Goal: Information Seeking & Learning: Find specific fact

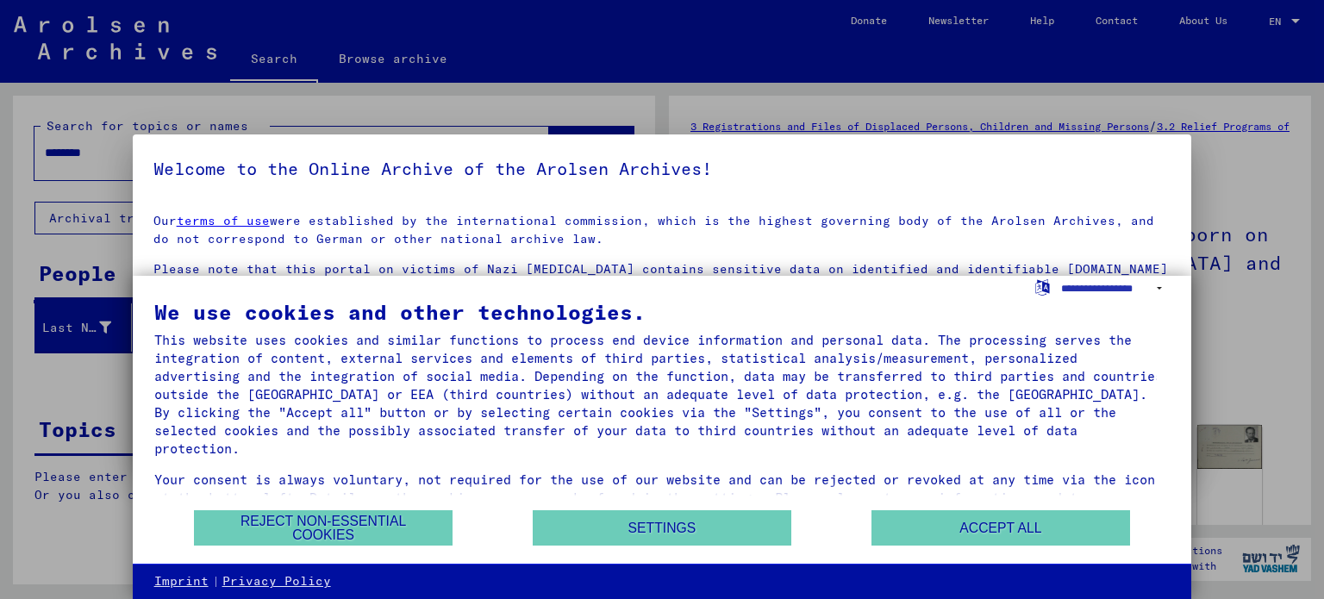
scroll to position [3, 0]
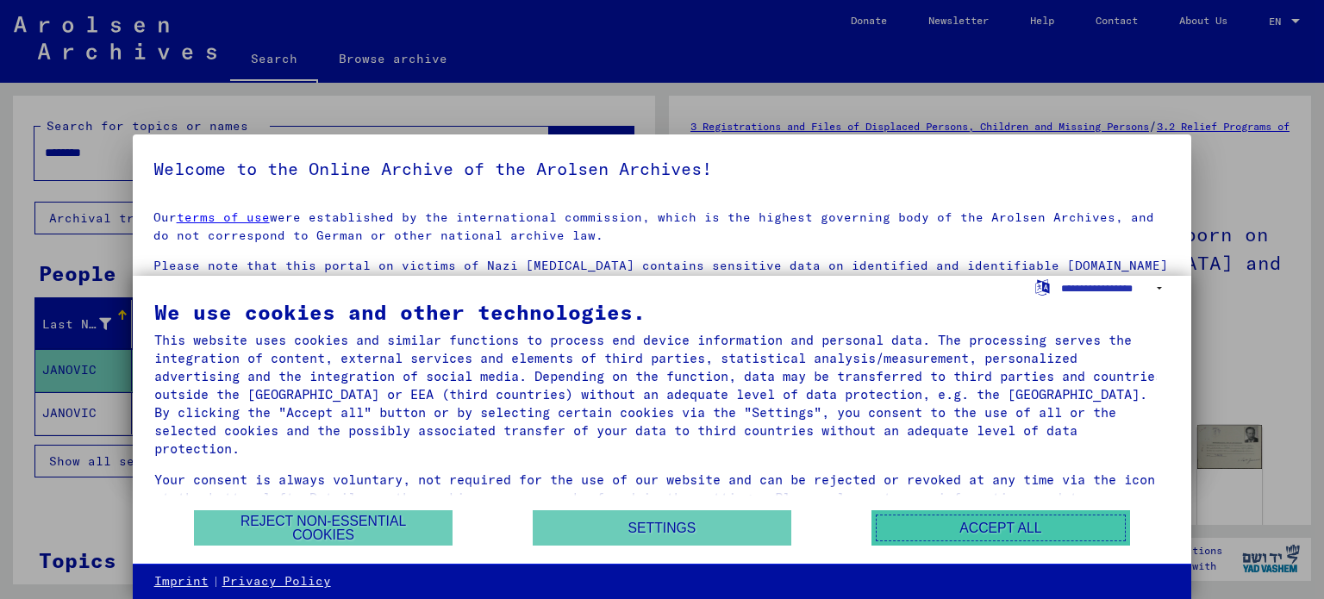
click at [941, 520] on button "Accept all" at bounding box center [1000, 527] width 259 height 35
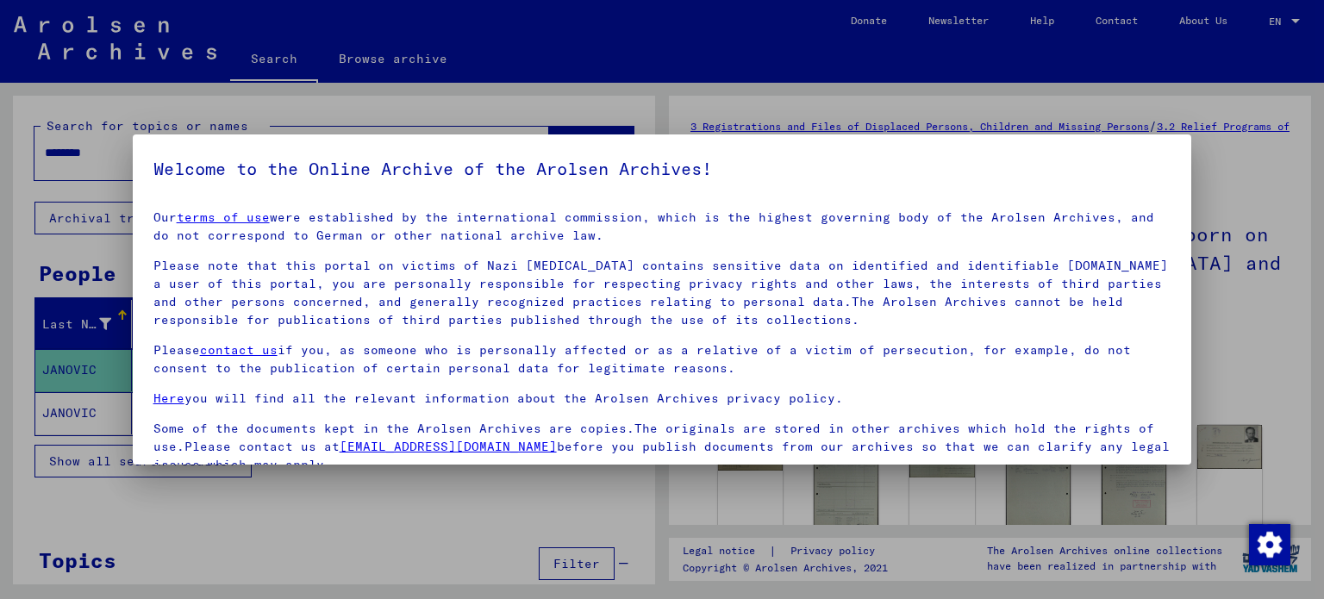
scroll to position [146, 0]
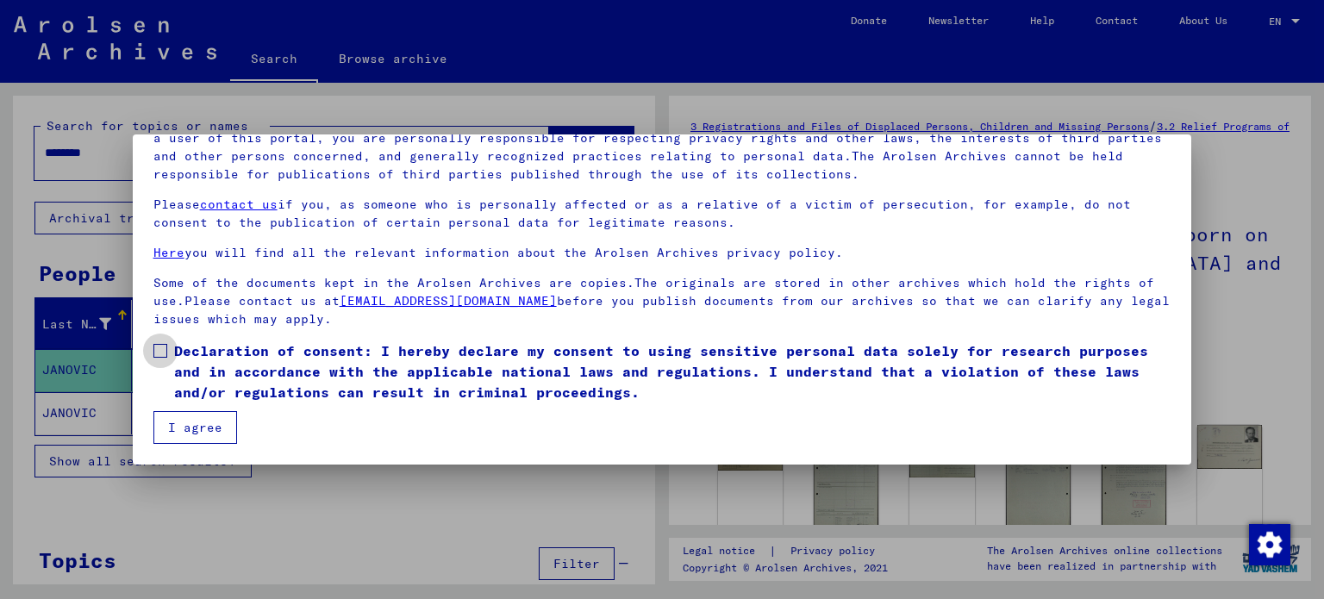
click at [161, 352] on span at bounding box center [160, 351] width 14 height 14
click at [209, 421] on button "I agree" at bounding box center [195, 427] width 84 height 33
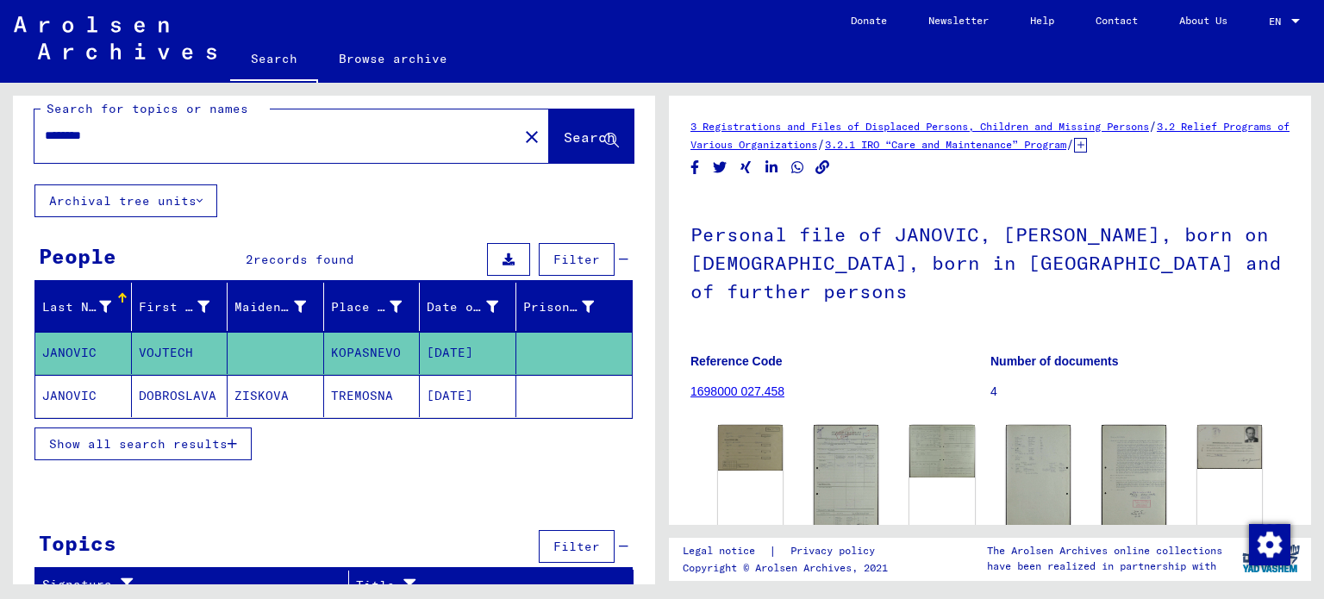
scroll to position [30, 0]
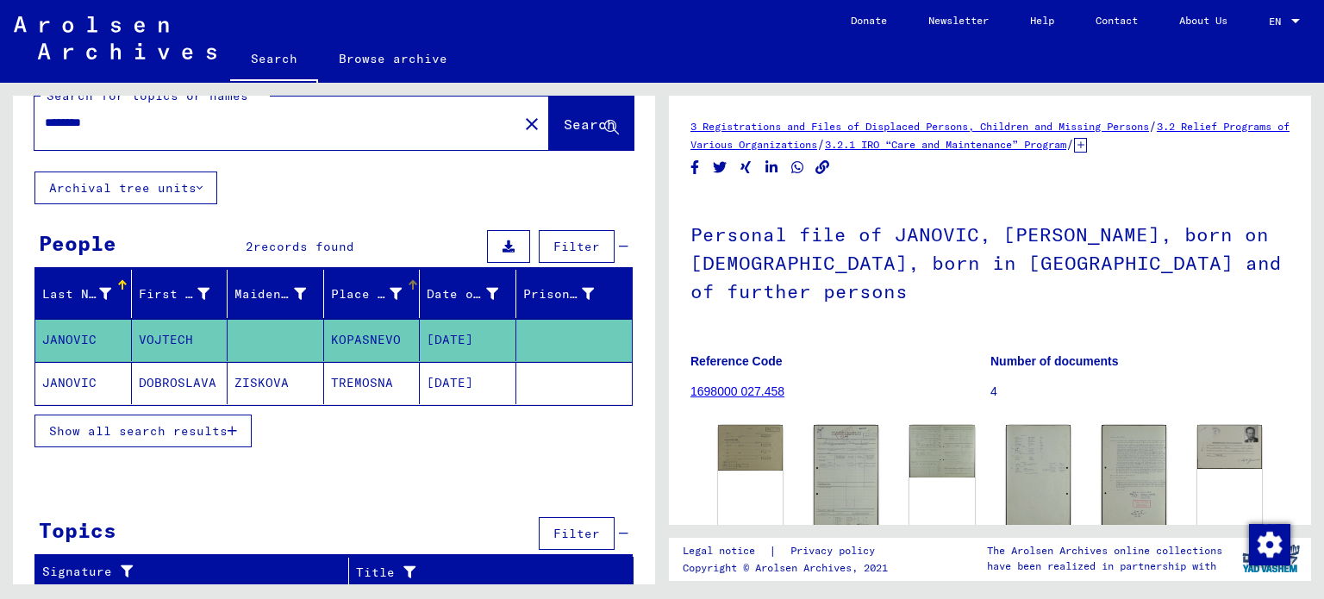
click at [389, 290] on icon at bounding box center [395, 294] width 12 height 12
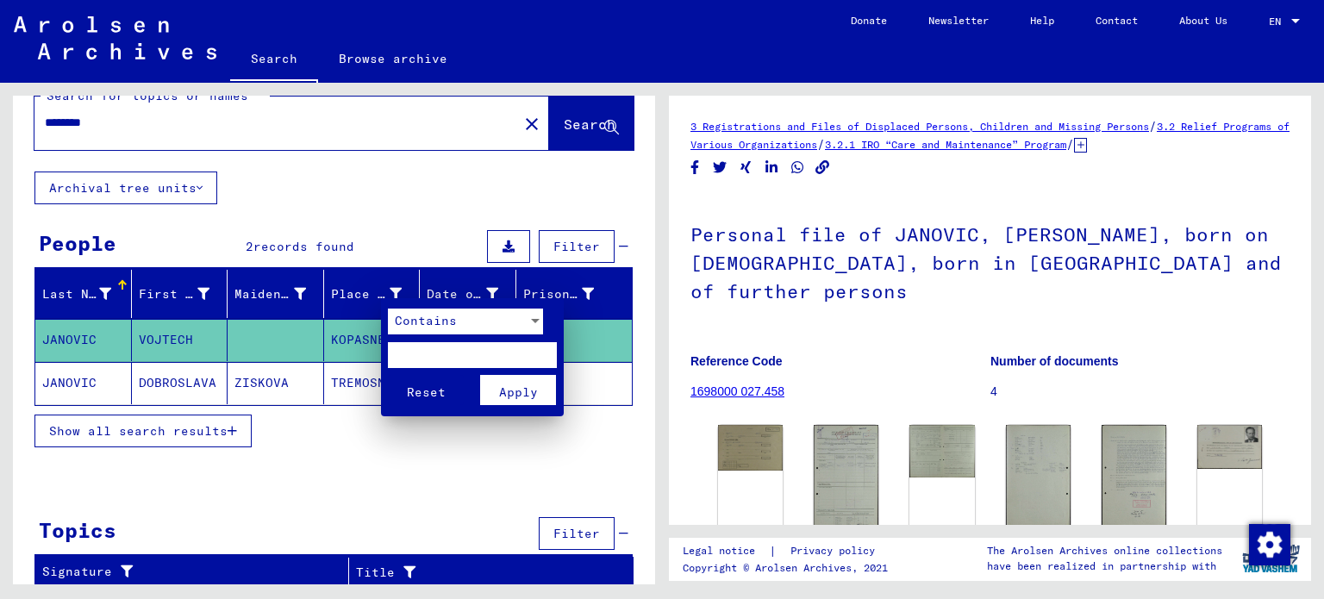
click at [389, 211] on div at bounding box center [662, 299] width 1324 height 599
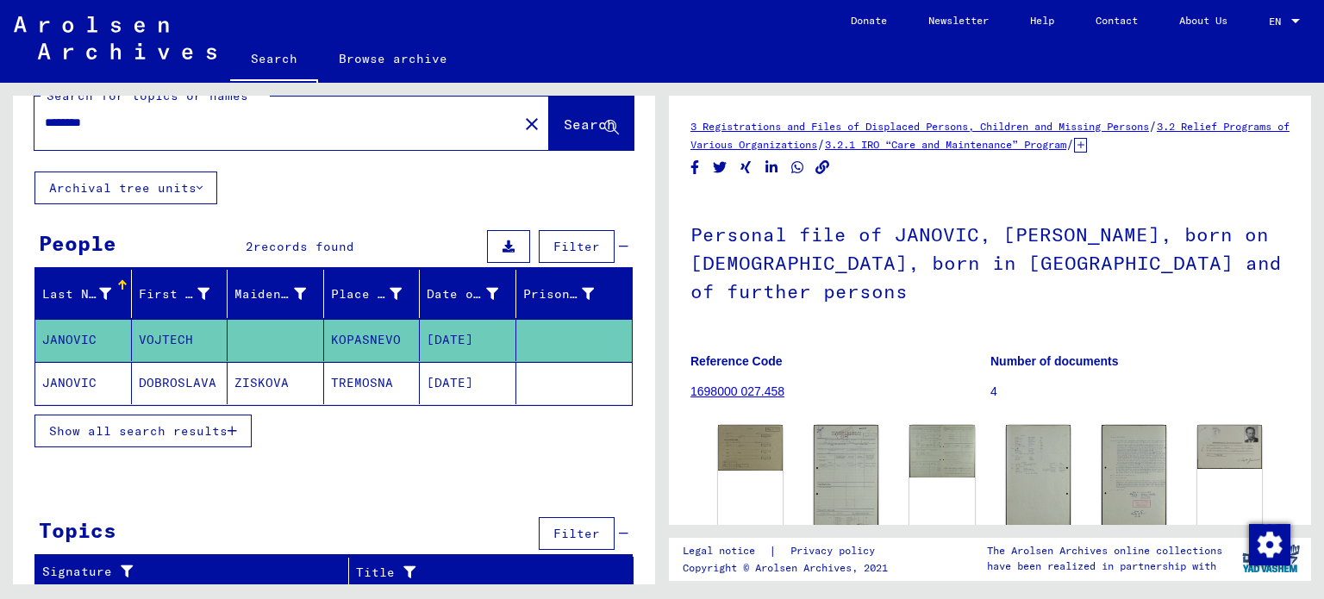
click at [356, 339] on mat-cell "KOPASNEVO" at bounding box center [372, 340] width 97 height 42
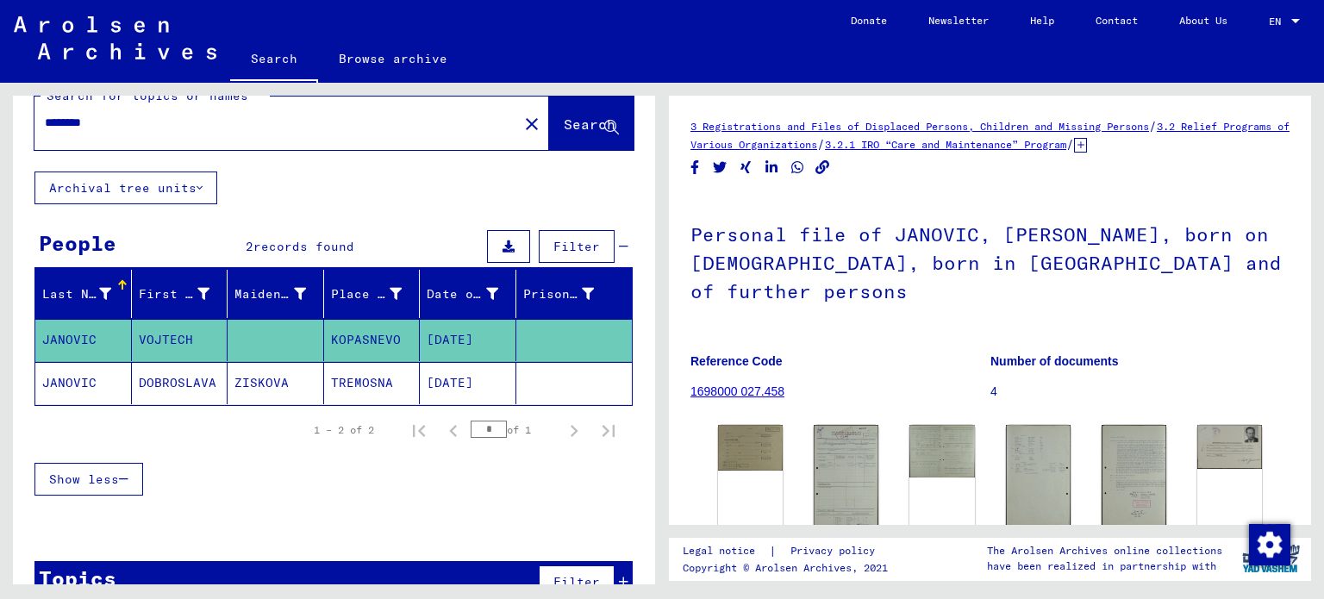
click at [352, 340] on mat-cell "KOPASNEVO" at bounding box center [372, 340] width 97 height 42
drag, startPoint x: 902, startPoint y: 267, endPoint x: 1008, endPoint y: 268, distance: 106.0
click at [1008, 268] on h1 "Personal file of JANOVIC, [PERSON_NAME], born on [DEMOGRAPHIC_DATA], born in [G…" at bounding box center [989, 261] width 599 height 133
copy h1 "KOPASNEVO"
